Goal: Use online tool/utility: Utilize a website feature to perform a specific function

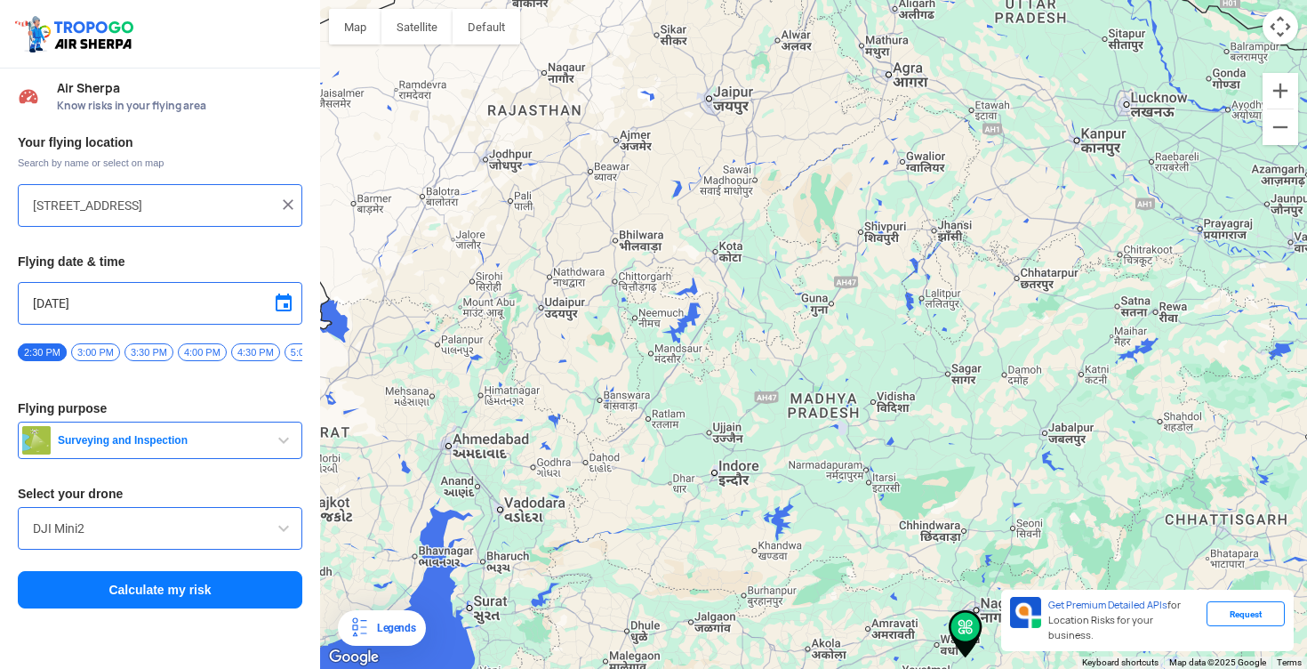
click at [117, 207] on input "[STREET_ADDRESS]" at bounding box center [153, 205] width 241 height 21
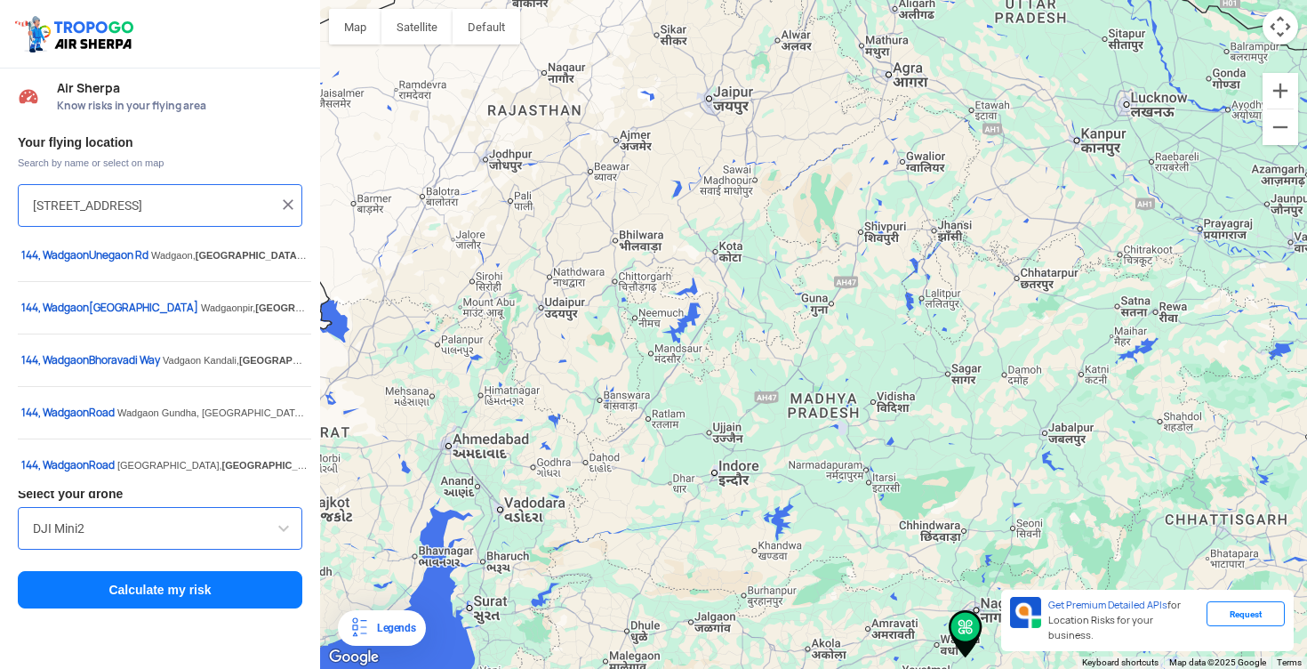
click at [117, 207] on input "[STREET_ADDRESS]" at bounding box center [153, 205] width 241 height 21
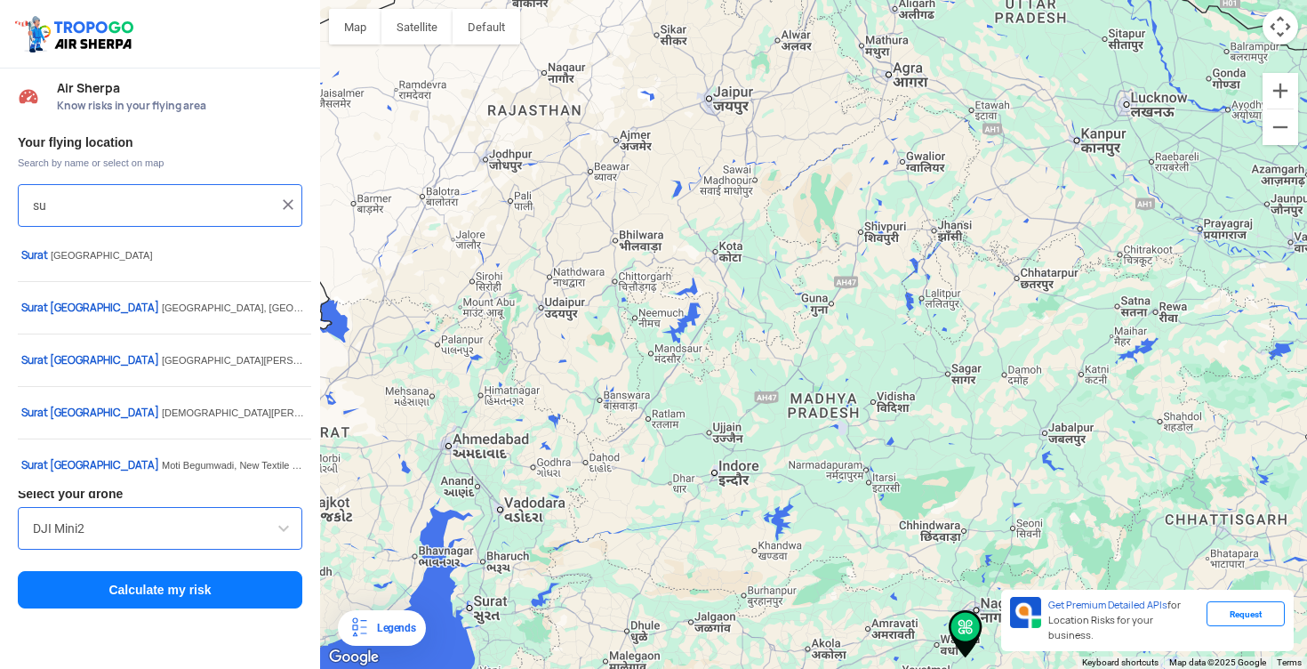
type input "s"
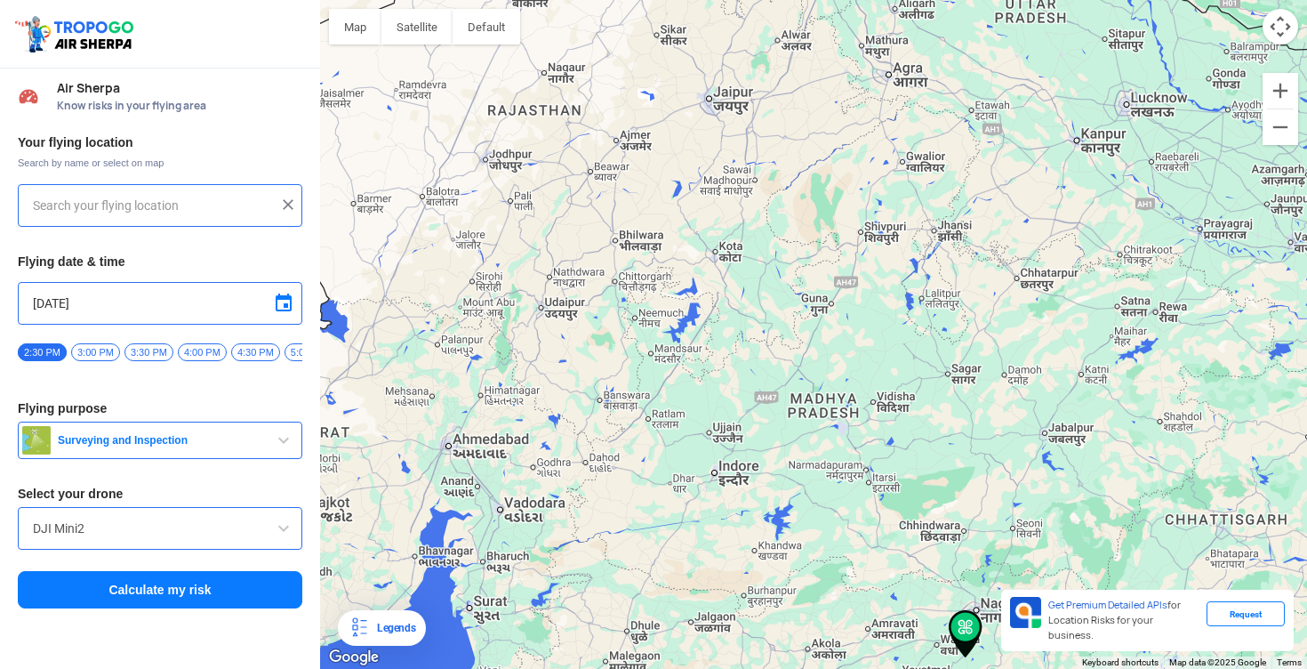
click at [124, 203] on input "text" at bounding box center [153, 205] width 241 height 21
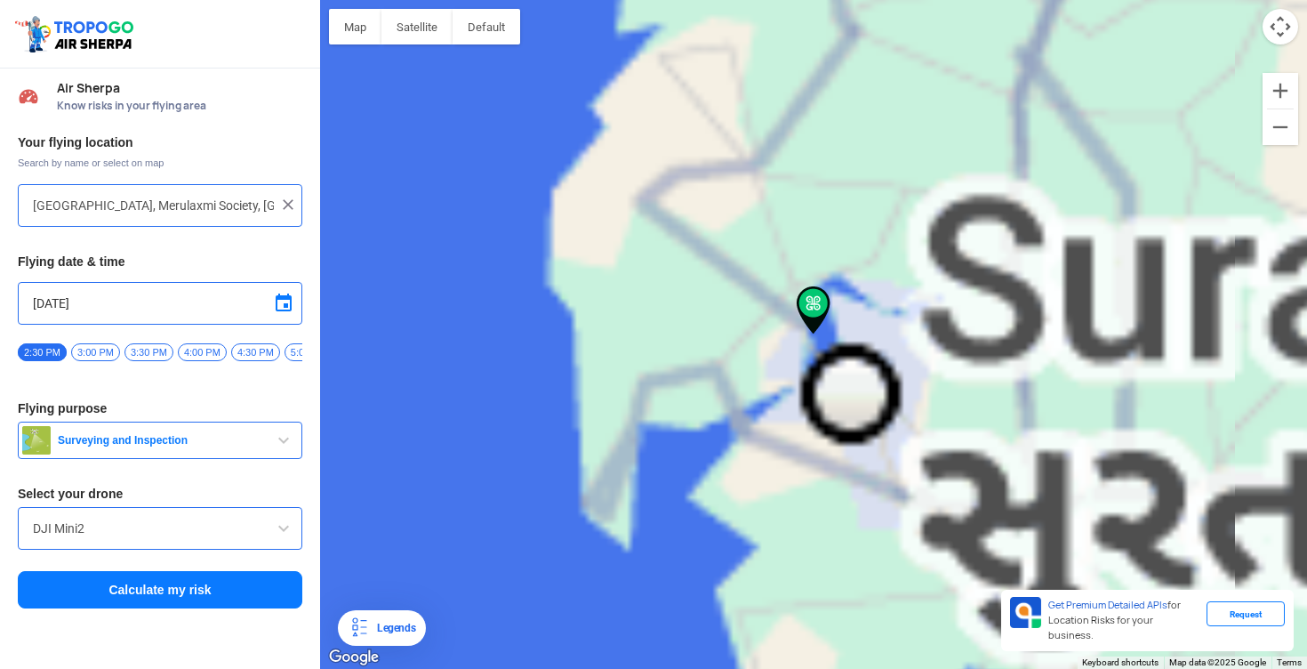
type input "[GEOGRAPHIC_DATA], [GEOGRAPHIC_DATA], near [PERSON_NAME][GEOGRAPHIC_DATA], Meru…"
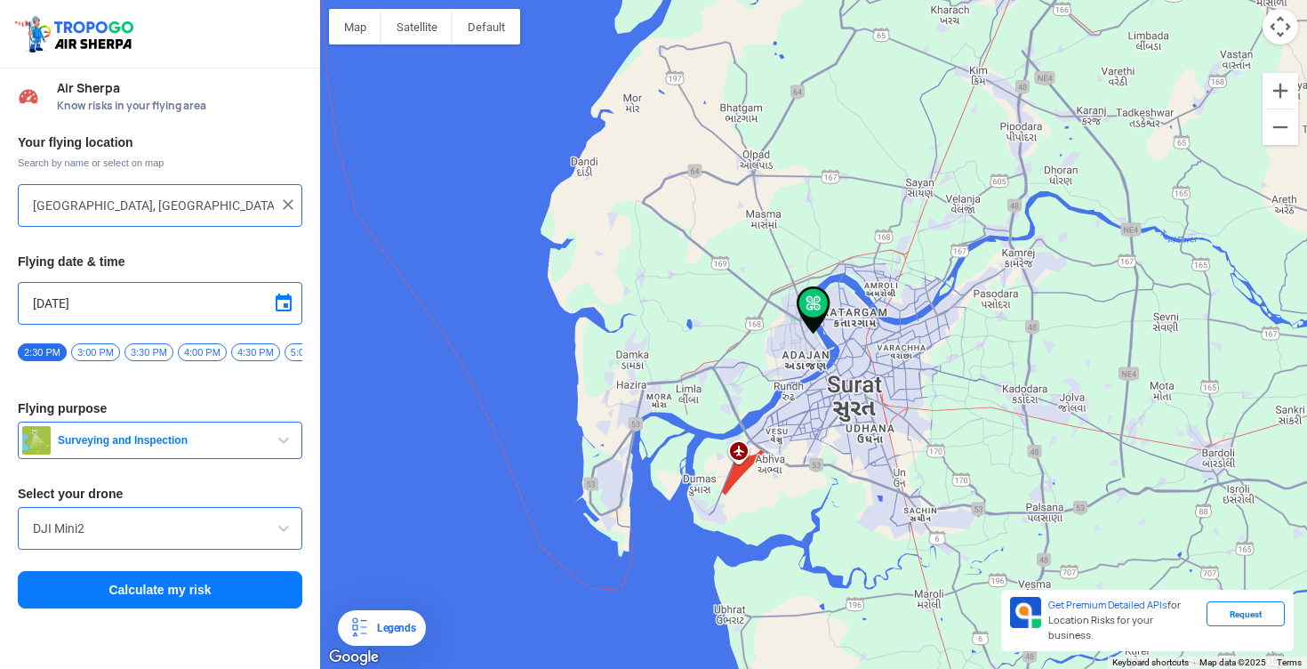
click at [206, 588] on button "Calculate my risk" at bounding box center [160, 589] width 285 height 37
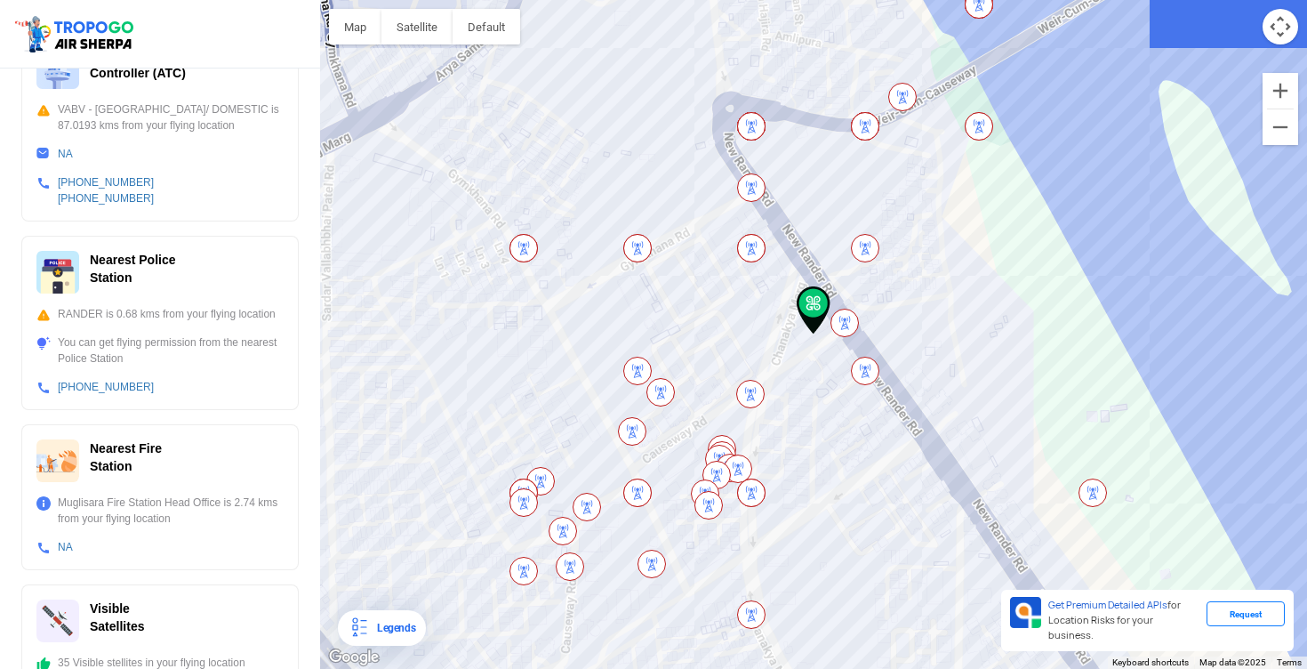
scroll to position [575, 0]
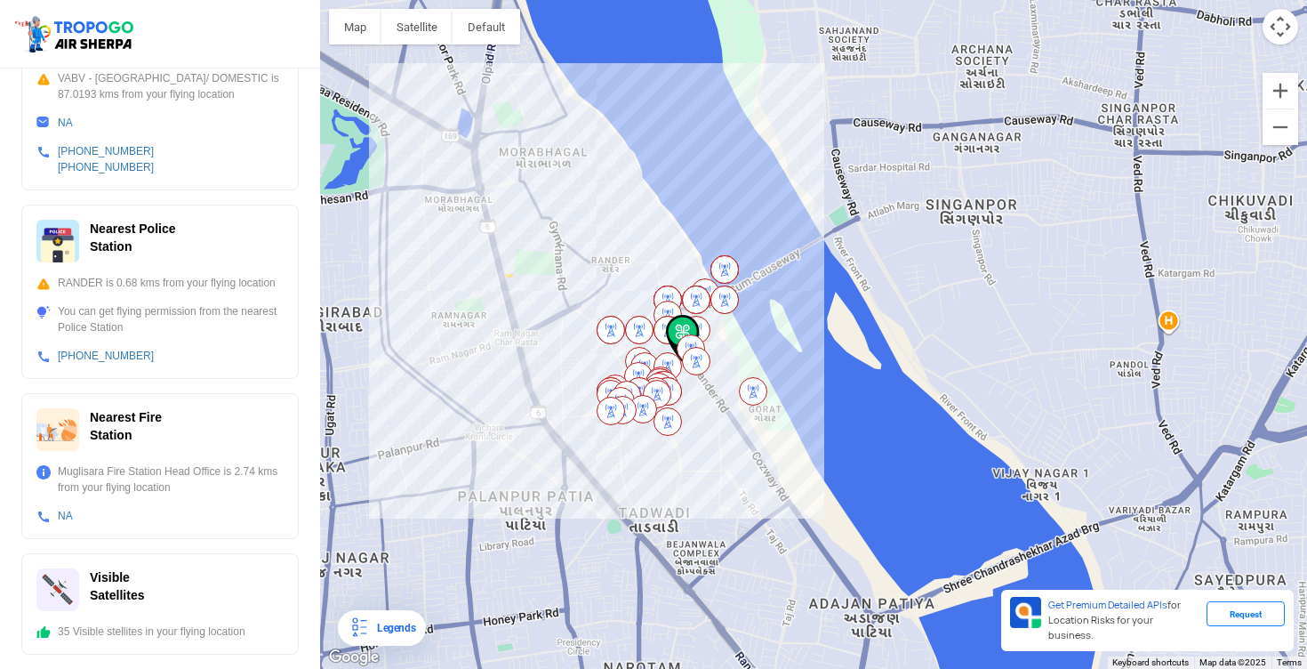
drag, startPoint x: 573, startPoint y: 366, endPoint x: 579, endPoint y: 331, distance: 35.2
click at [579, 331] on div at bounding box center [813, 334] width 987 height 669
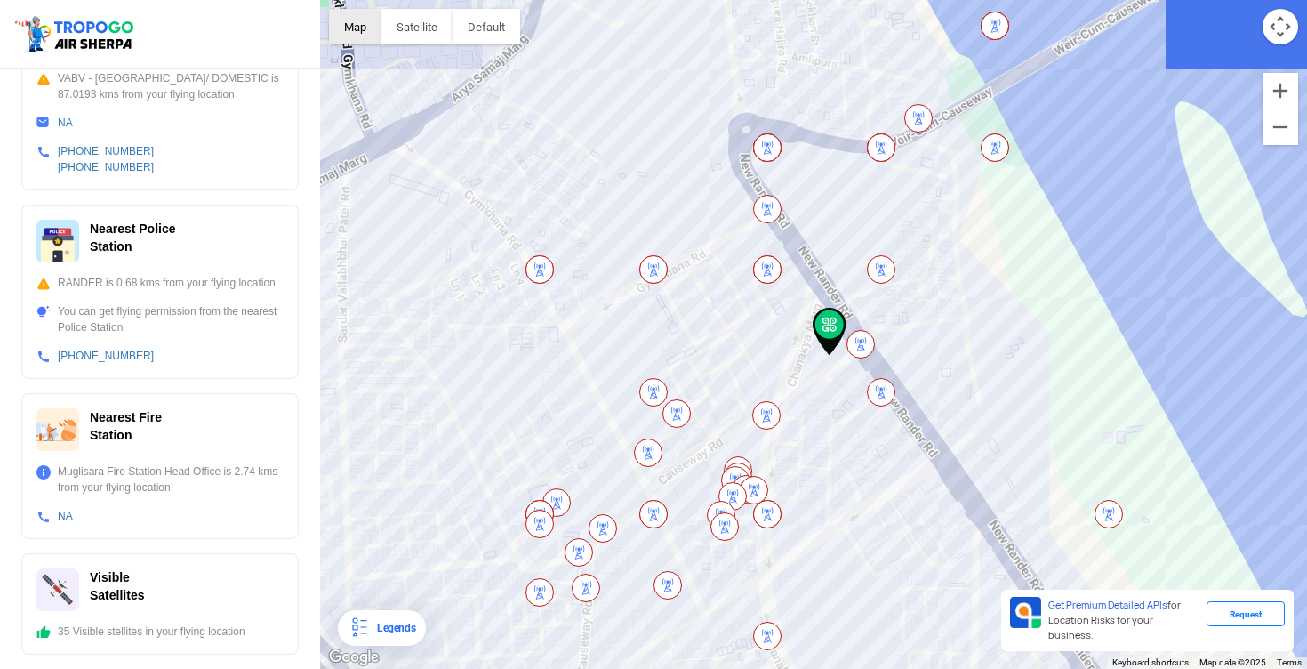
click at [369, 32] on button "Map" at bounding box center [355, 27] width 52 height 36
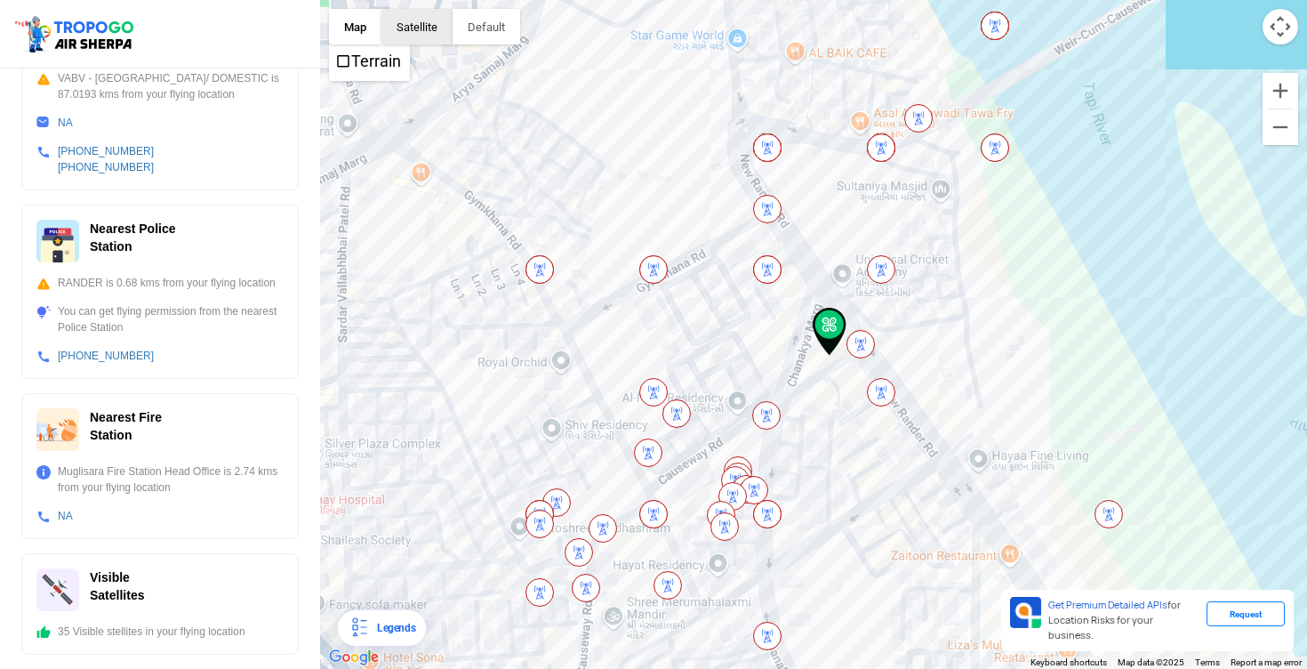
click at [410, 31] on button "Satellite" at bounding box center [417, 27] width 71 height 36
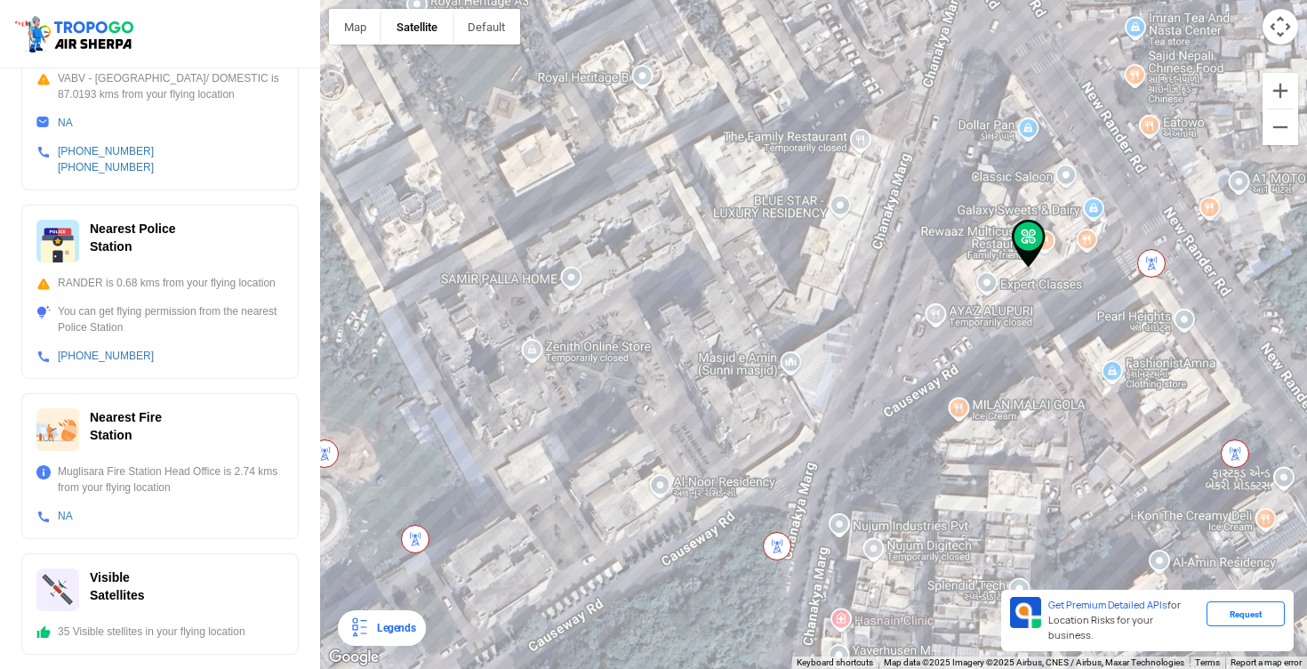
click at [1145, 261] on img at bounding box center [1152, 263] width 28 height 28
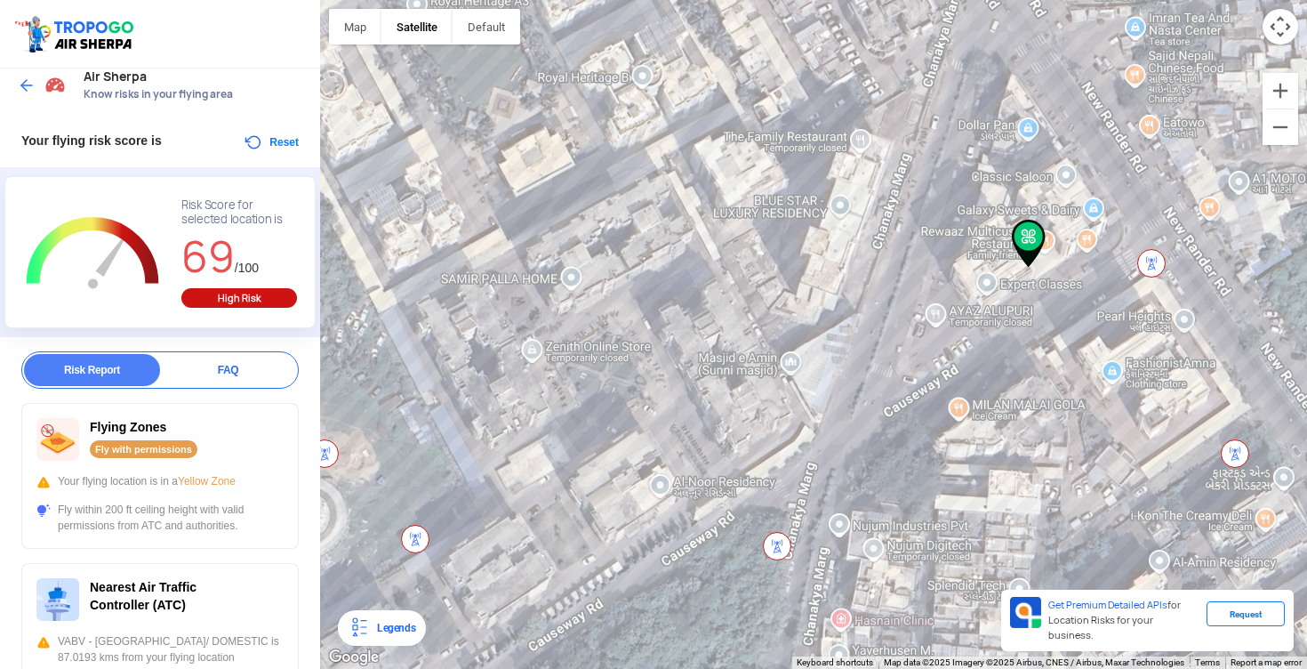
scroll to position [0, 0]
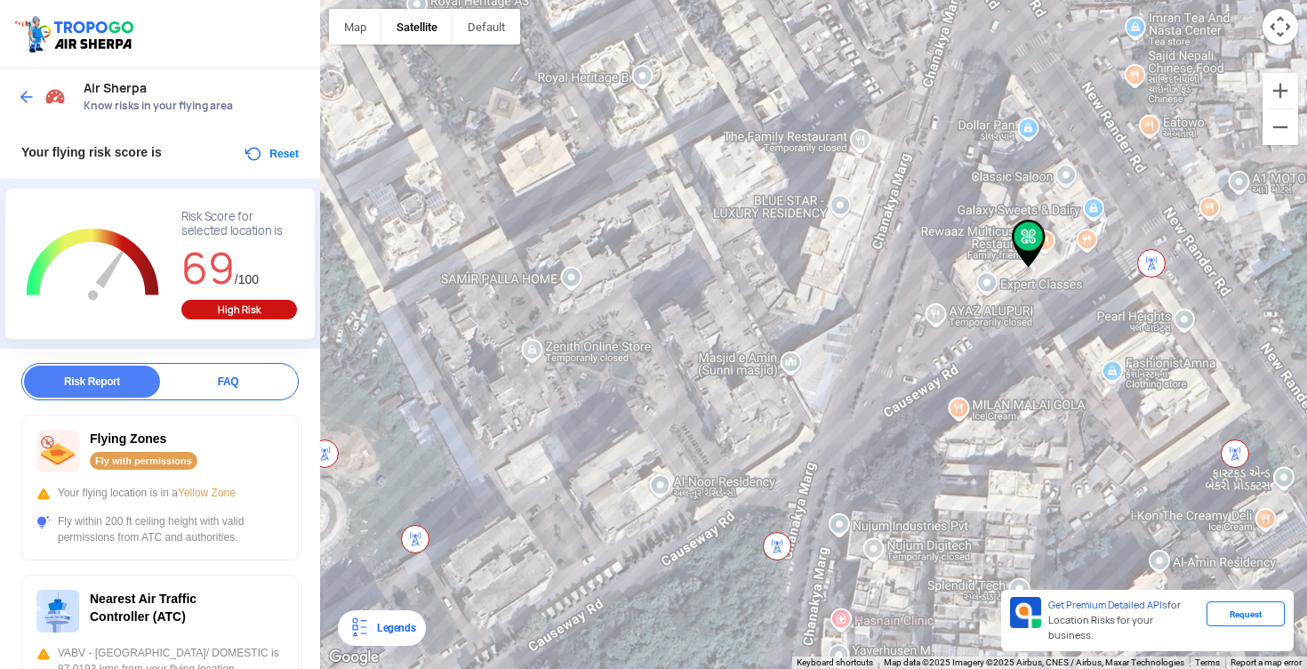
click at [218, 396] on div "FAQ" at bounding box center [228, 382] width 136 height 32
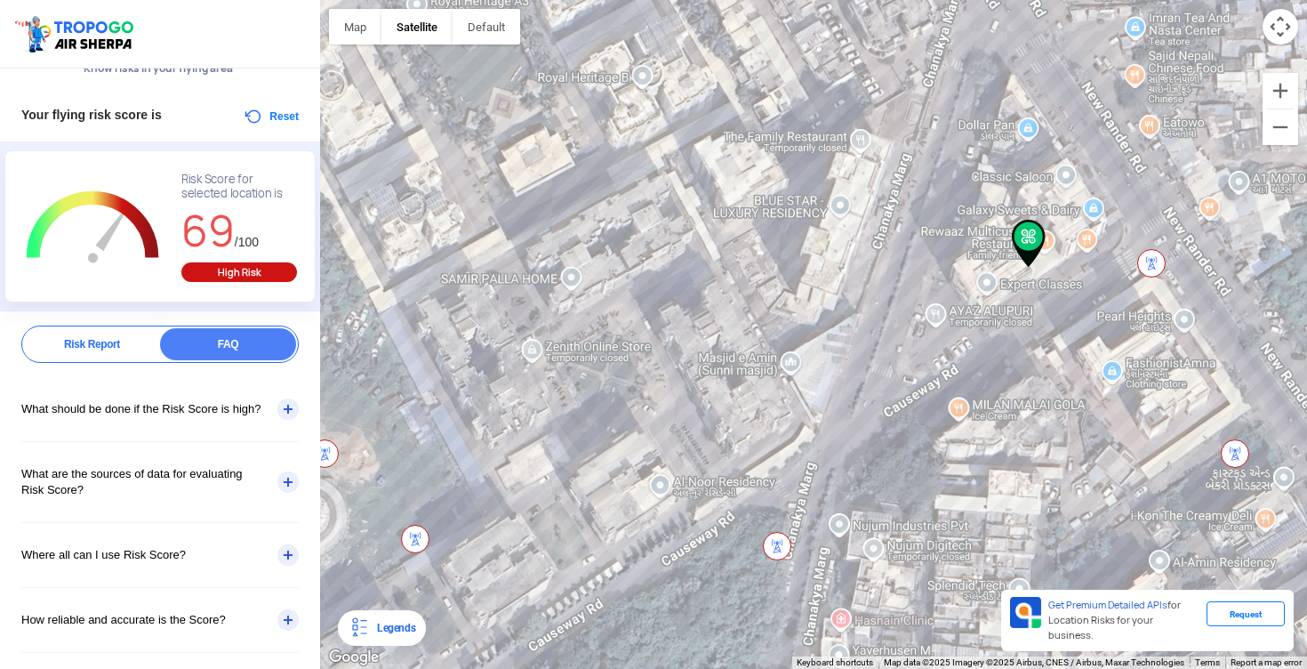
scroll to position [66, 0]
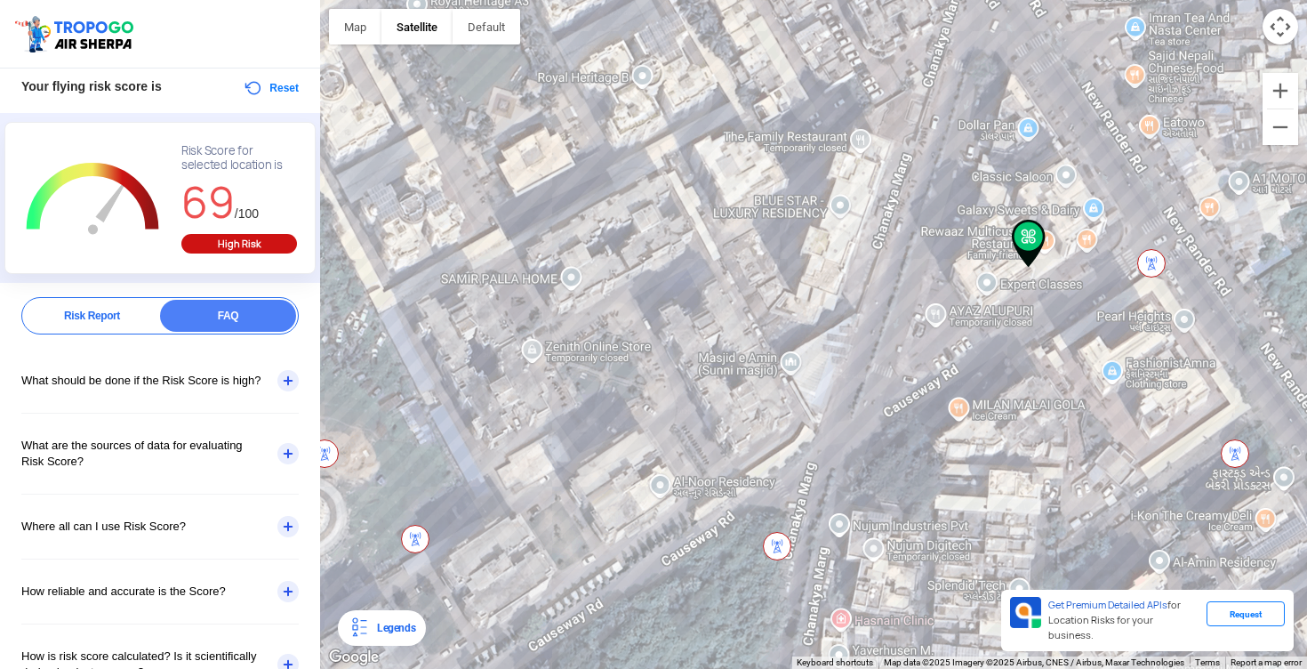
click at [212, 390] on div "What should be done if the Risk Score is high?" at bounding box center [159, 381] width 277 height 64
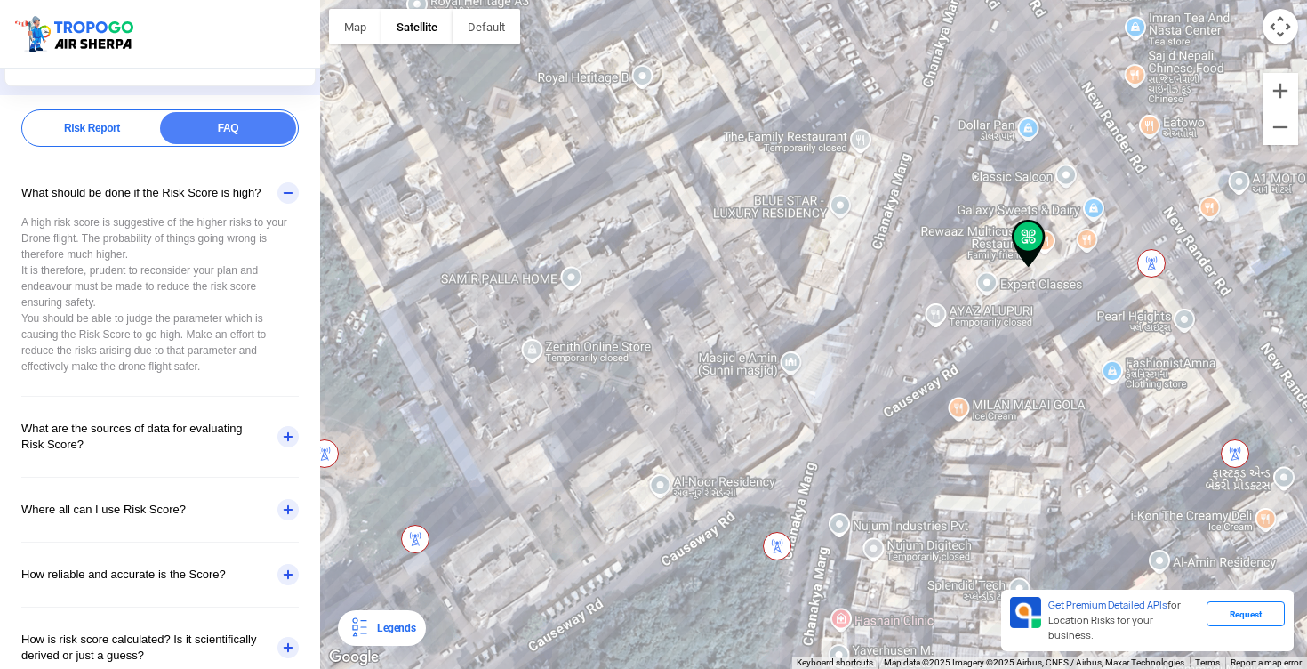
scroll to position [295, 0]
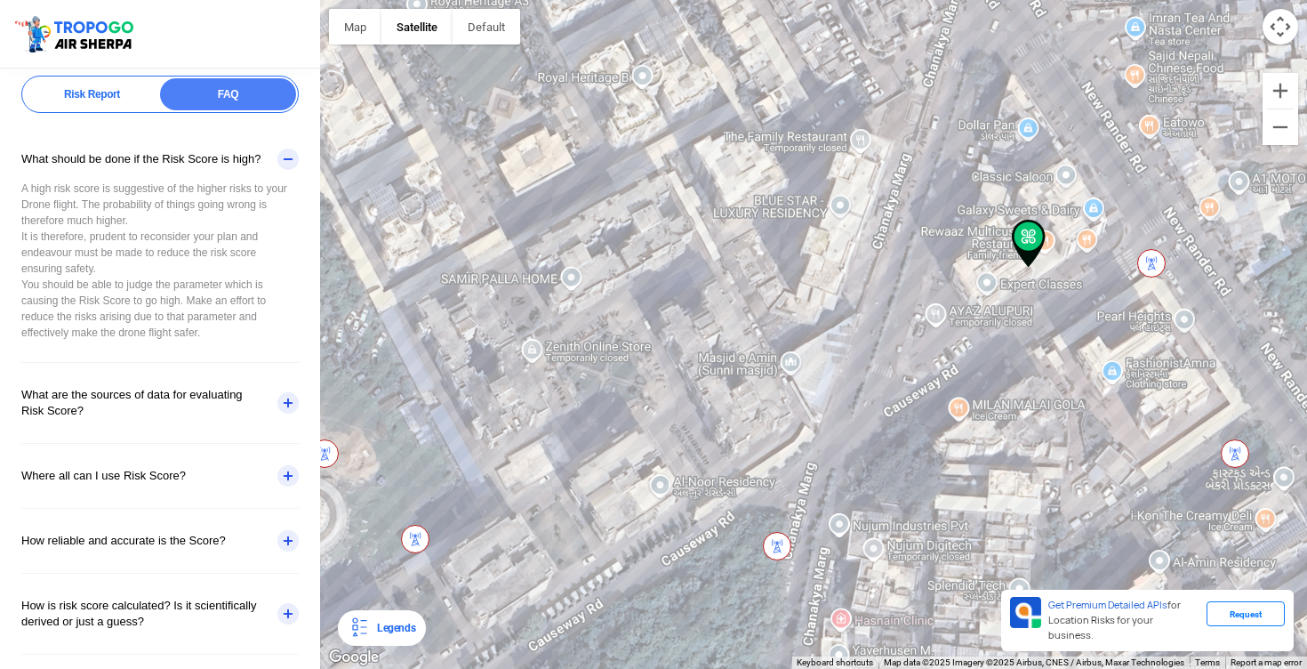
click at [202, 485] on div "Where all can I use Risk Score?" at bounding box center [159, 476] width 277 height 64
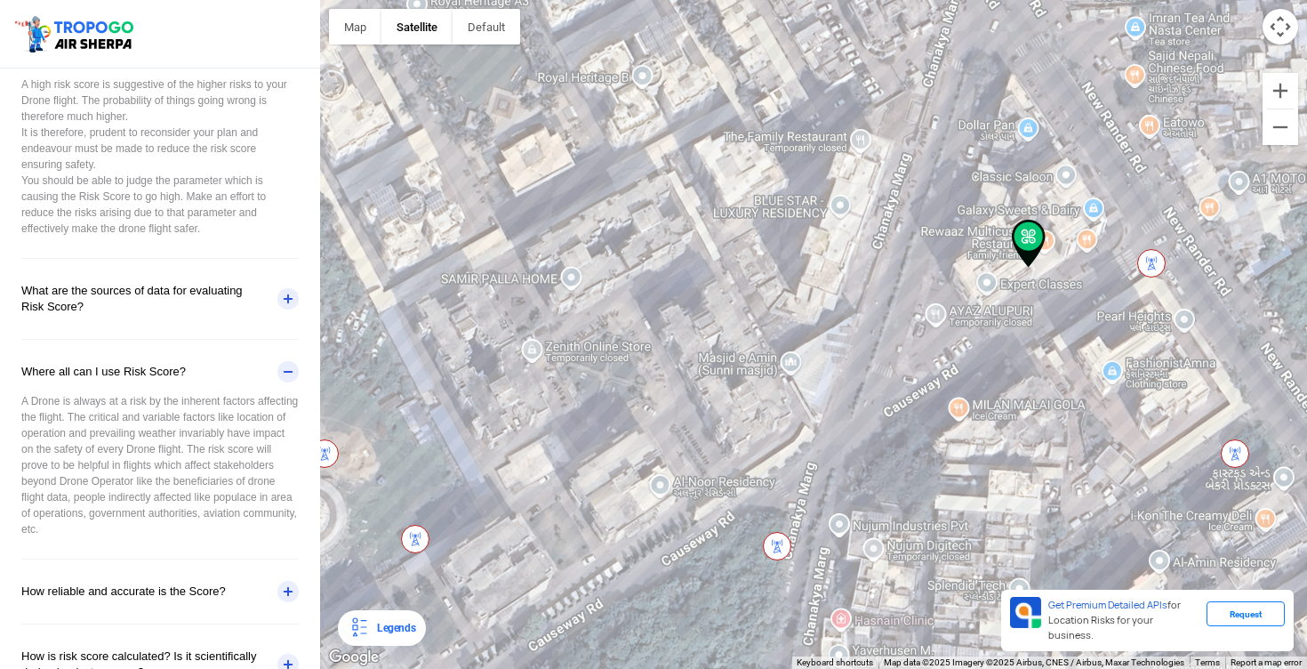
scroll to position [393, 0]
